Goal: Find contact information: Find contact information

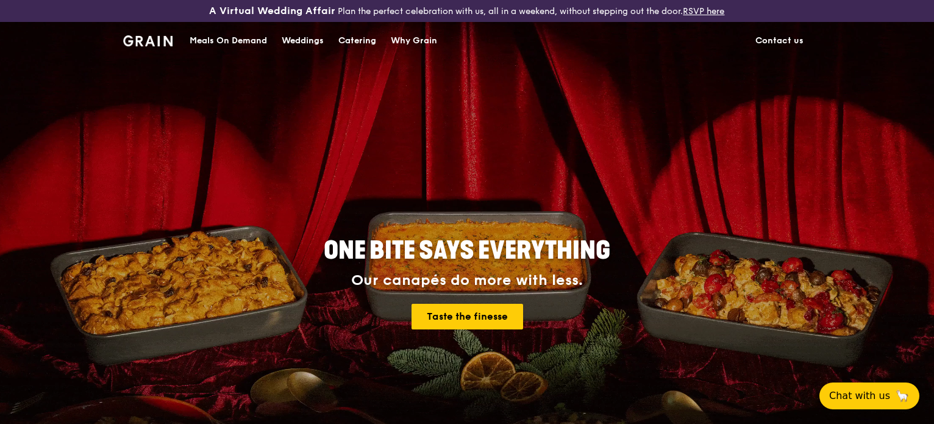
click at [787, 38] on link "Contact us" at bounding box center [779, 41] width 63 height 37
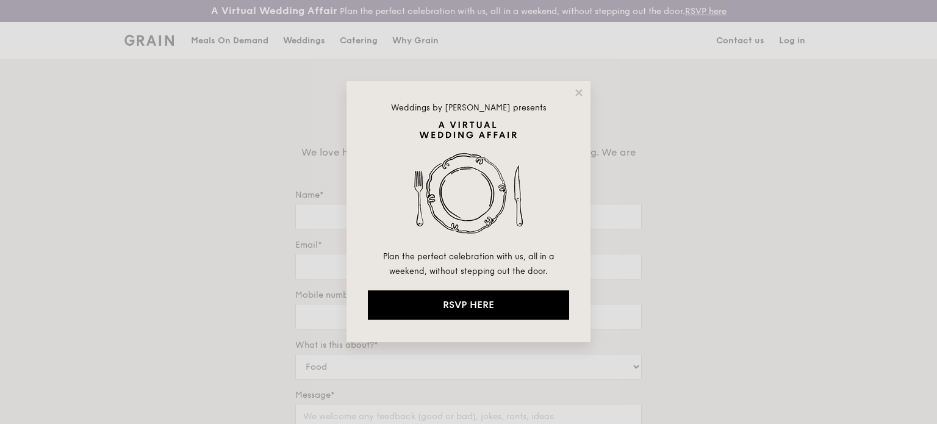
click at [579, 98] on div "Weddings by Grain presents Plan the perfect celebration with us, all in a weeke…" at bounding box center [468, 211] width 244 height 261
click at [578, 85] on div "Weddings by Grain presents Plan the perfect celebration with us, all in a weeke…" at bounding box center [468, 211] width 244 height 261
click at [579, 90] on icon at bounding box center [578, 92] width 11 height 11
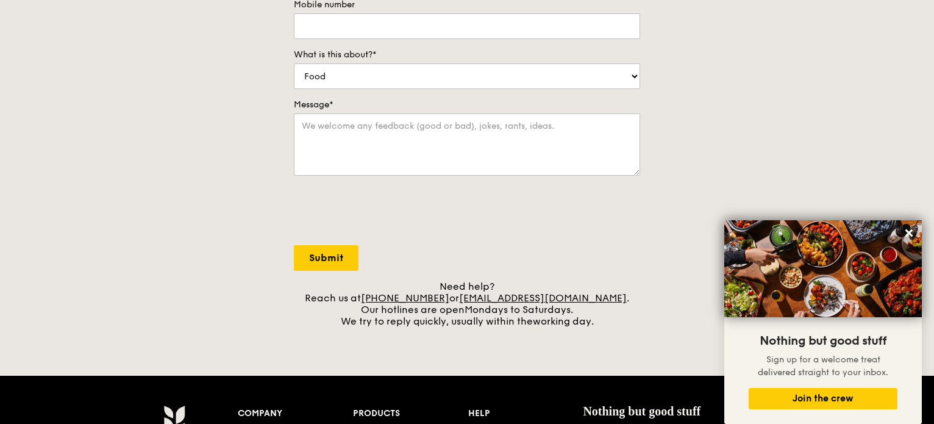
scroll to position [320, 0]
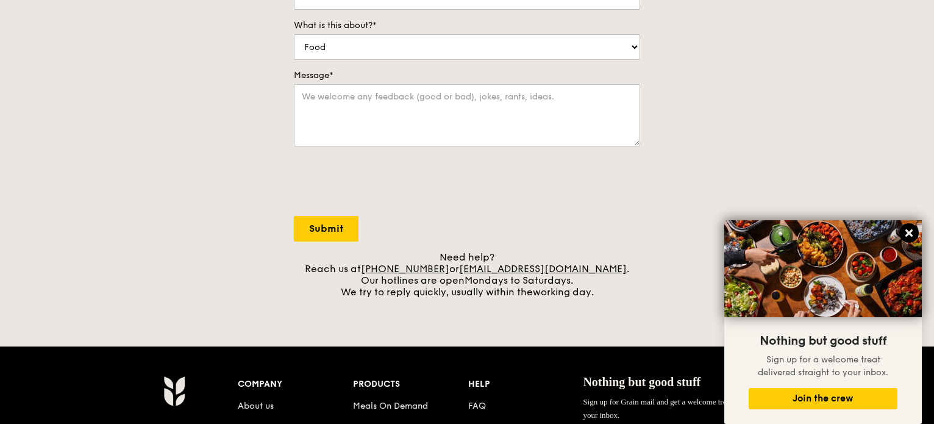
click at [904, 234] on icon at bounding box center [909, 232] width 11 height 11
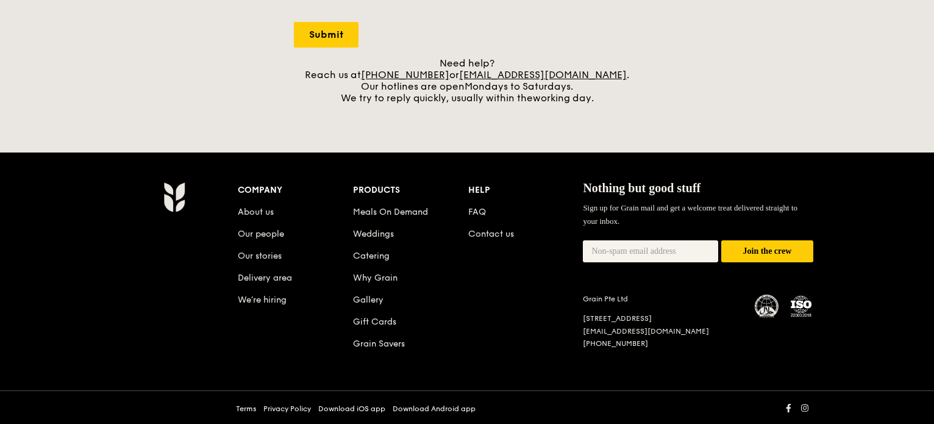
scroll to position [515, 0]
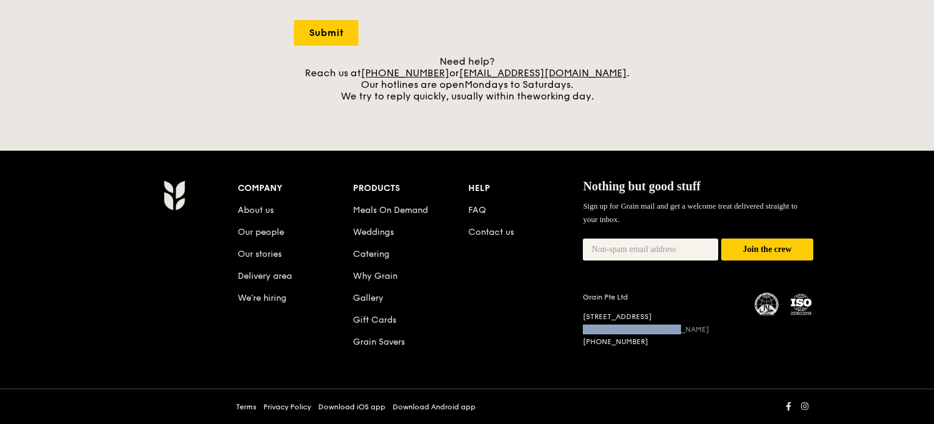
drag, startPoint x: 696, startPoint y: 325, endPoint x: 585, endPoint y: 327, distance: 111.6
click at [585, 327] on div "[EMAIL_ADDRESS][DOMAIN_NAME]" at bounding box center [661, 329] width 157 height 10
copy link "[EMAIL_ADDRESS][DOMAIN_NAME]"
